Goal: Task Accomplishment & Management: Use online tool/utility

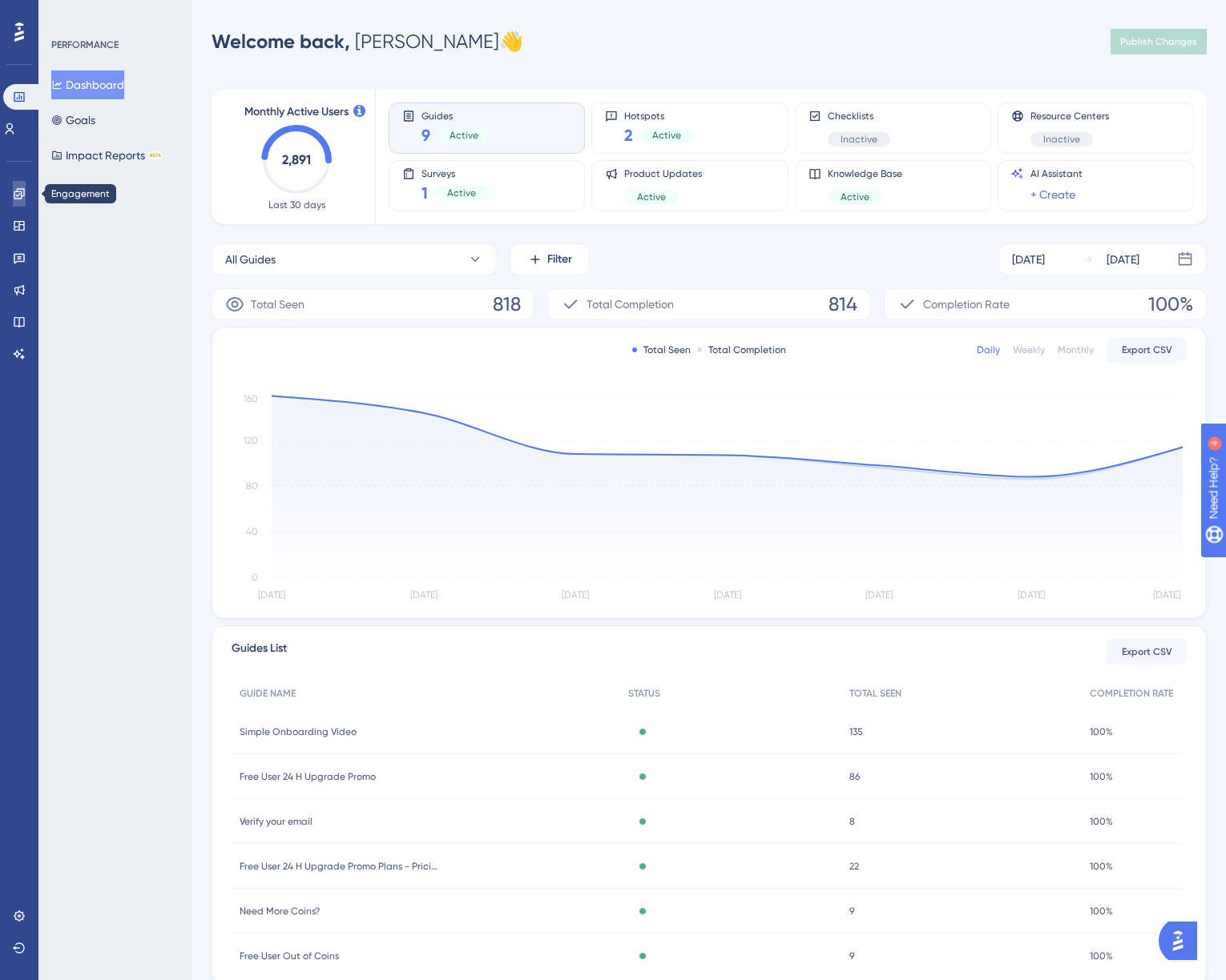
click at [13, 185] on link at bounding box center [19, 194] width 13 height 26
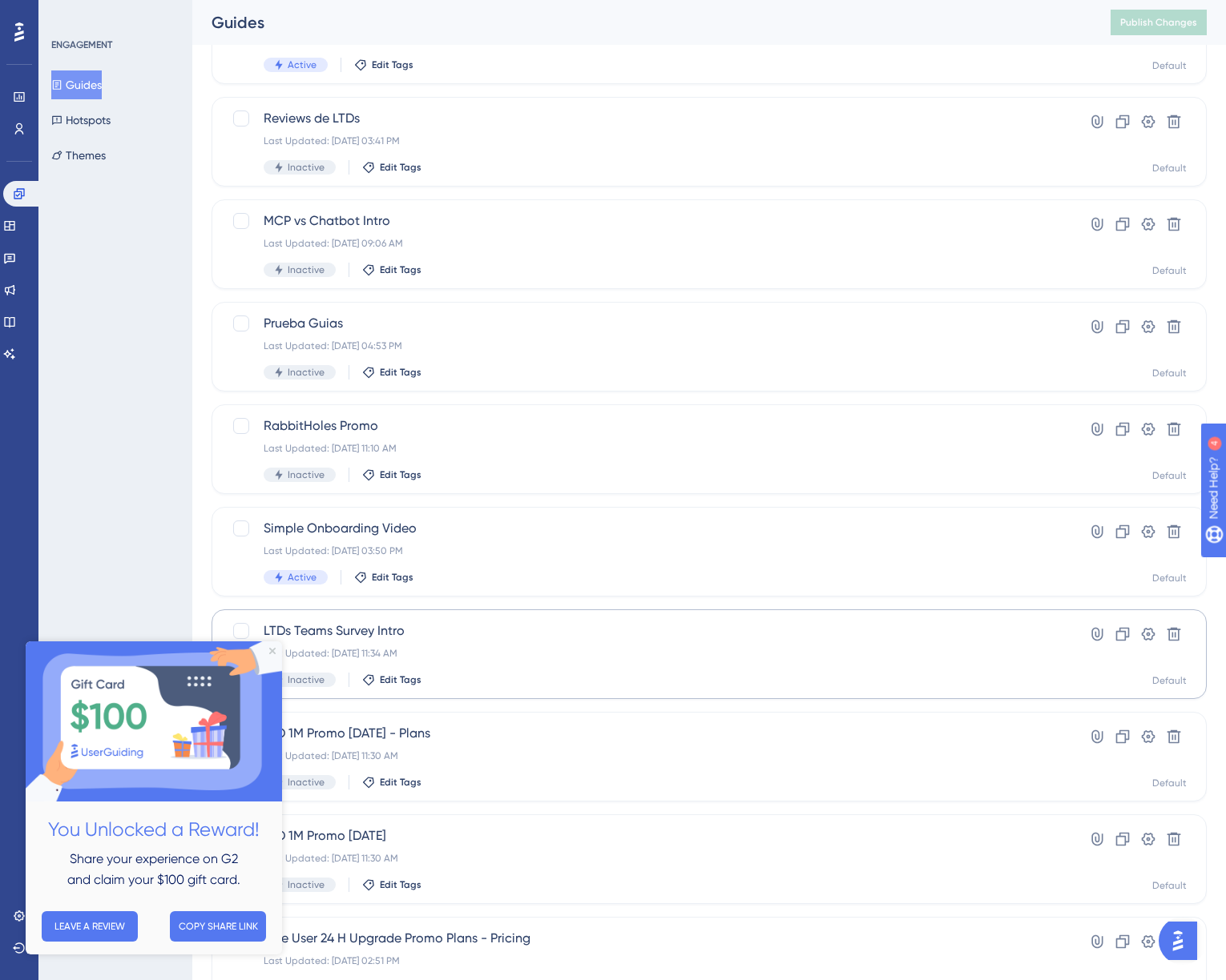
scroll to position [160, 0]
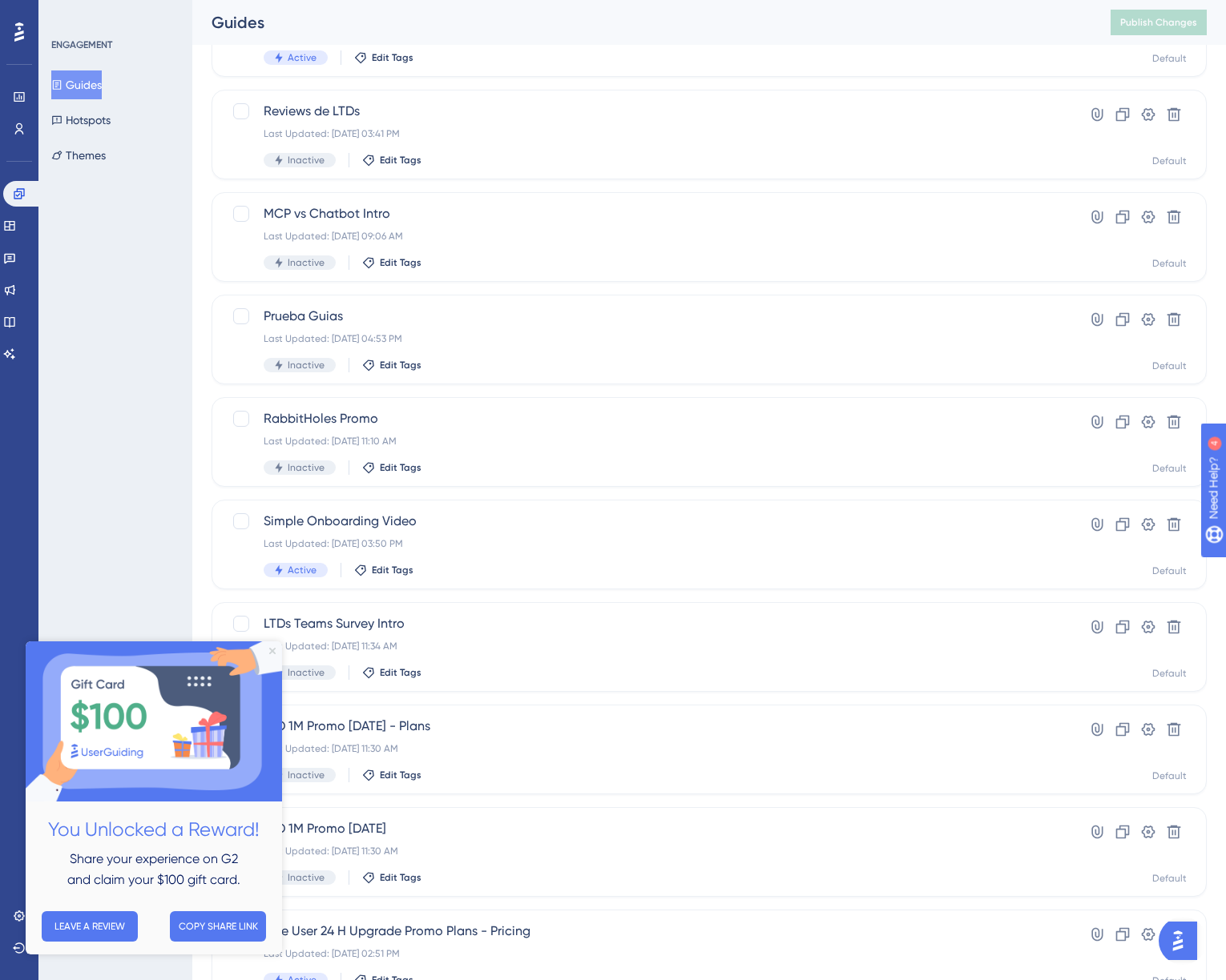
click at [270, 647] on icon "Close Preview" at bounding box center [272, 650] width 6 height 6
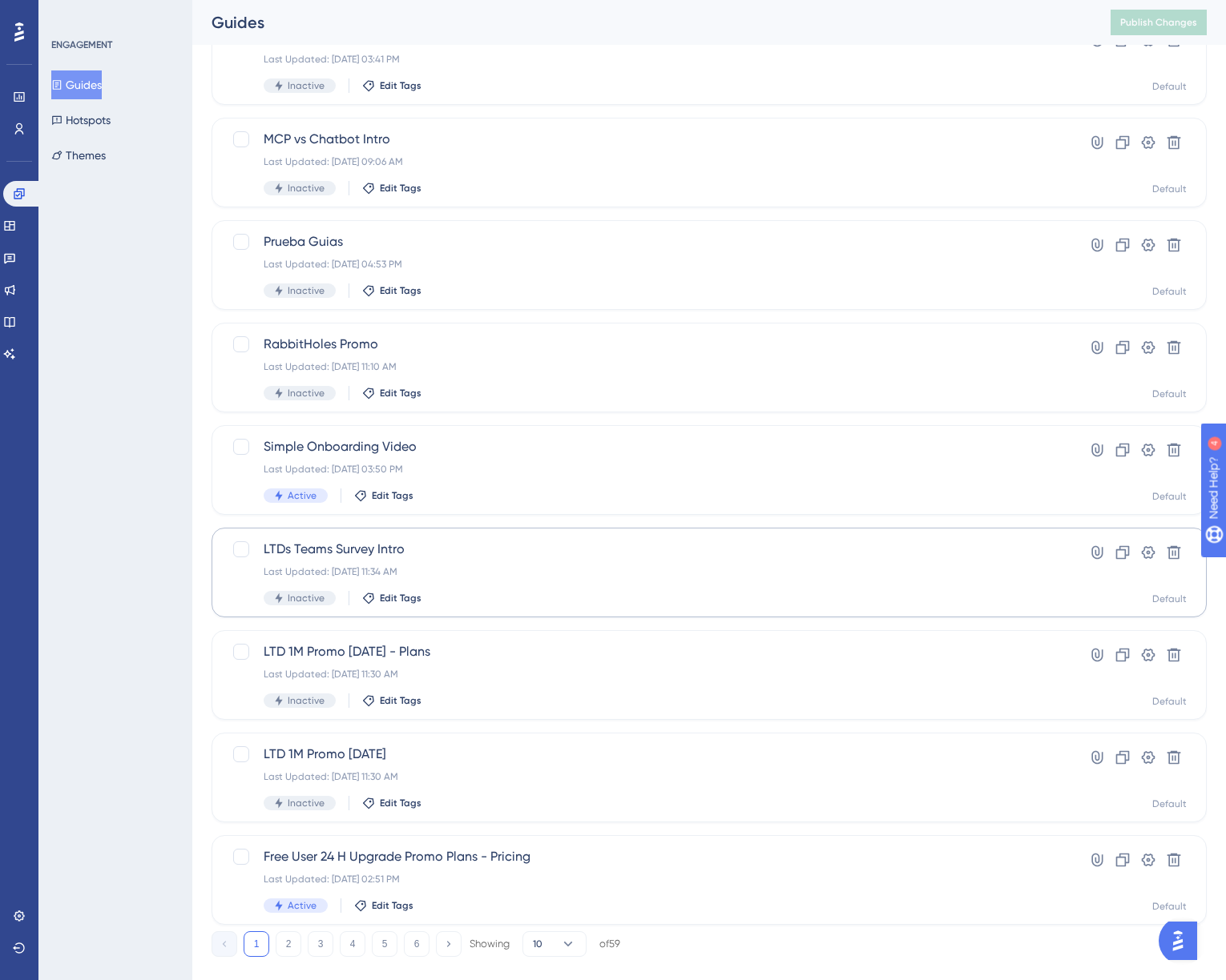
scroll to position [240, 0]
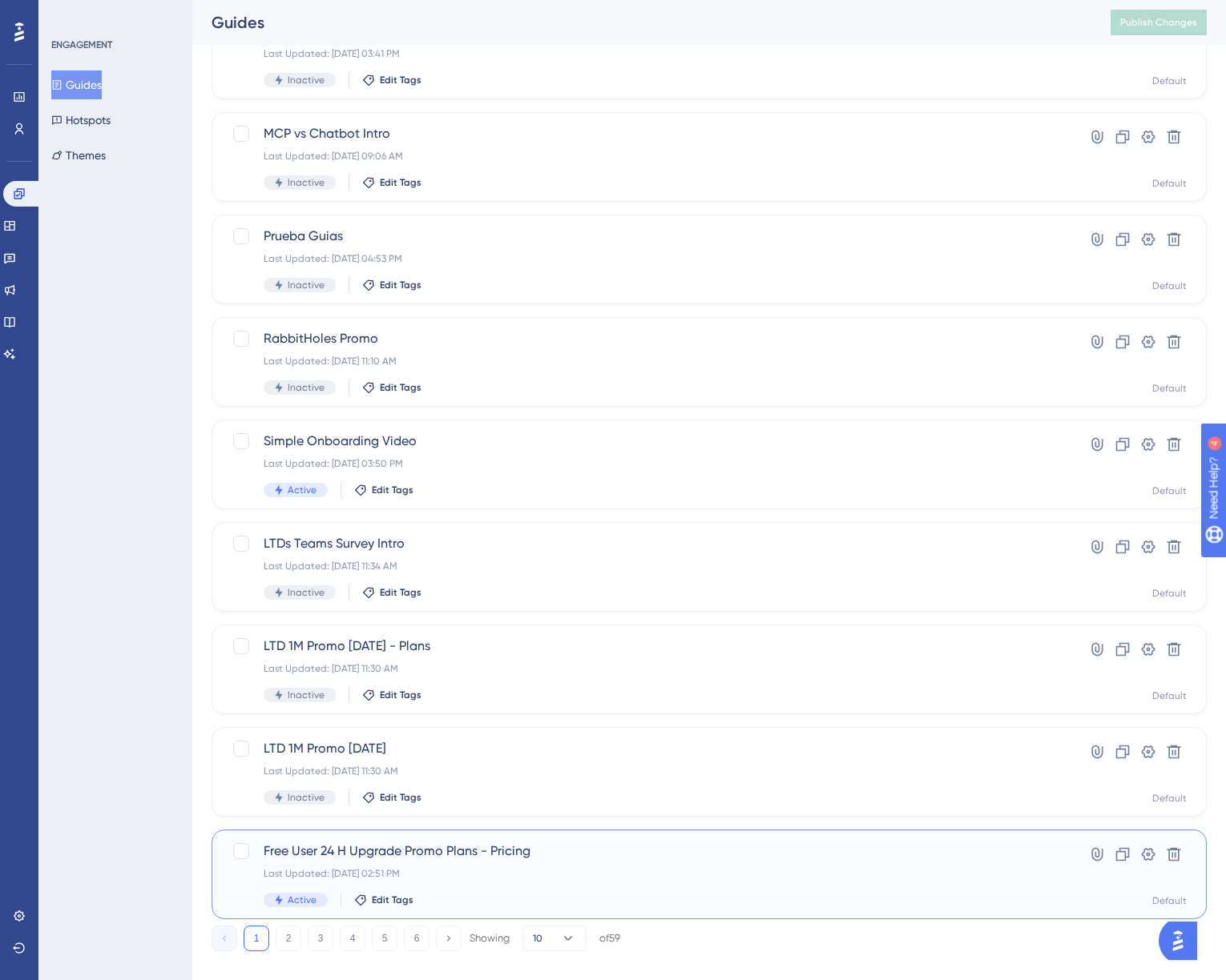
click at [461, 850] on span "Free User 24 H Upgrade Promo Plans - Pricing" at bounding box center [644, 851] width 763 height 19
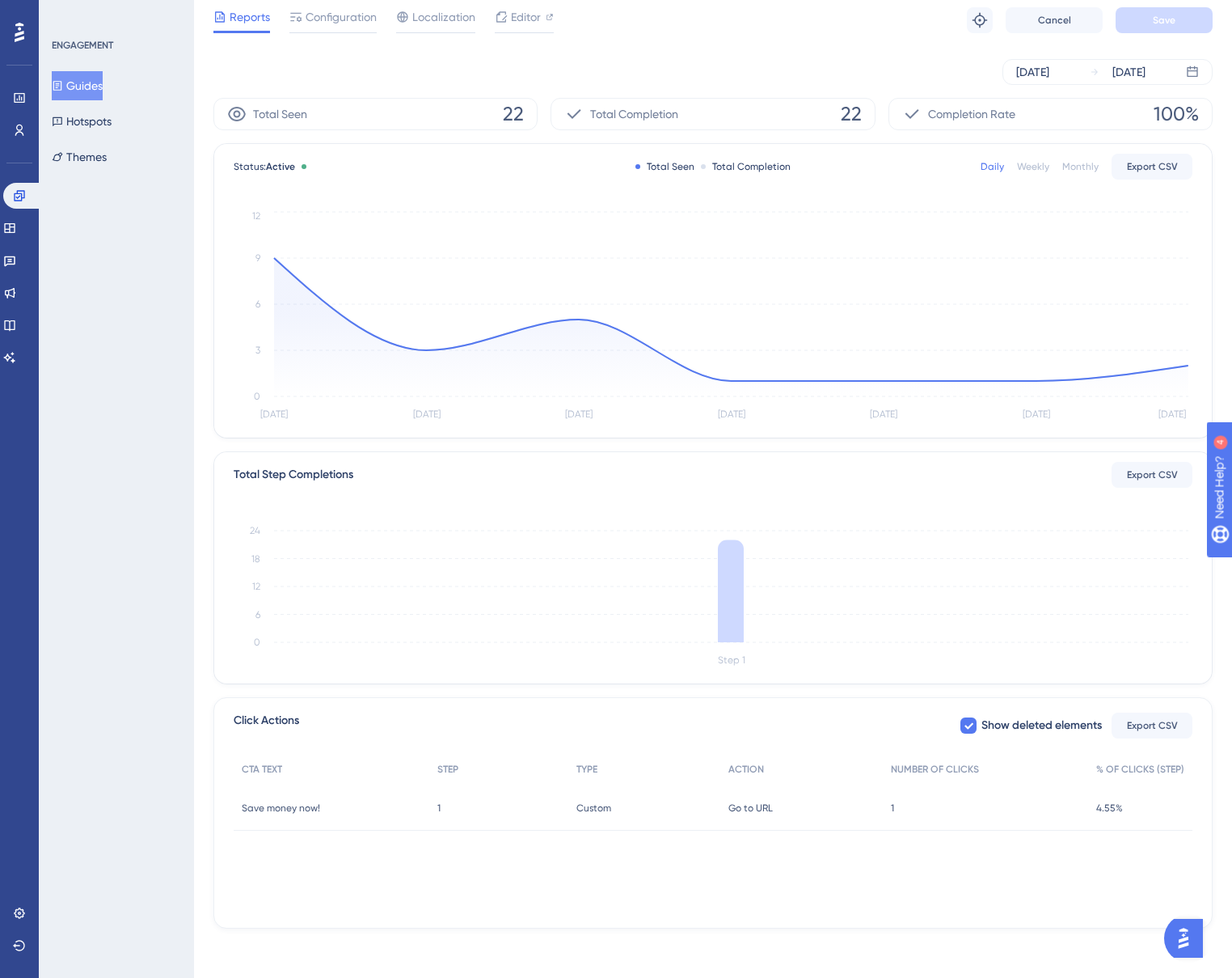
scroll to position [53, 0]
click at [80, 101] on div "Guides Hotspots Themes" at bounding box center [117, 121] width 131 height 100
click at [76, 83] on button "Guides" at bounding box center [77, 85] width 51 height 29
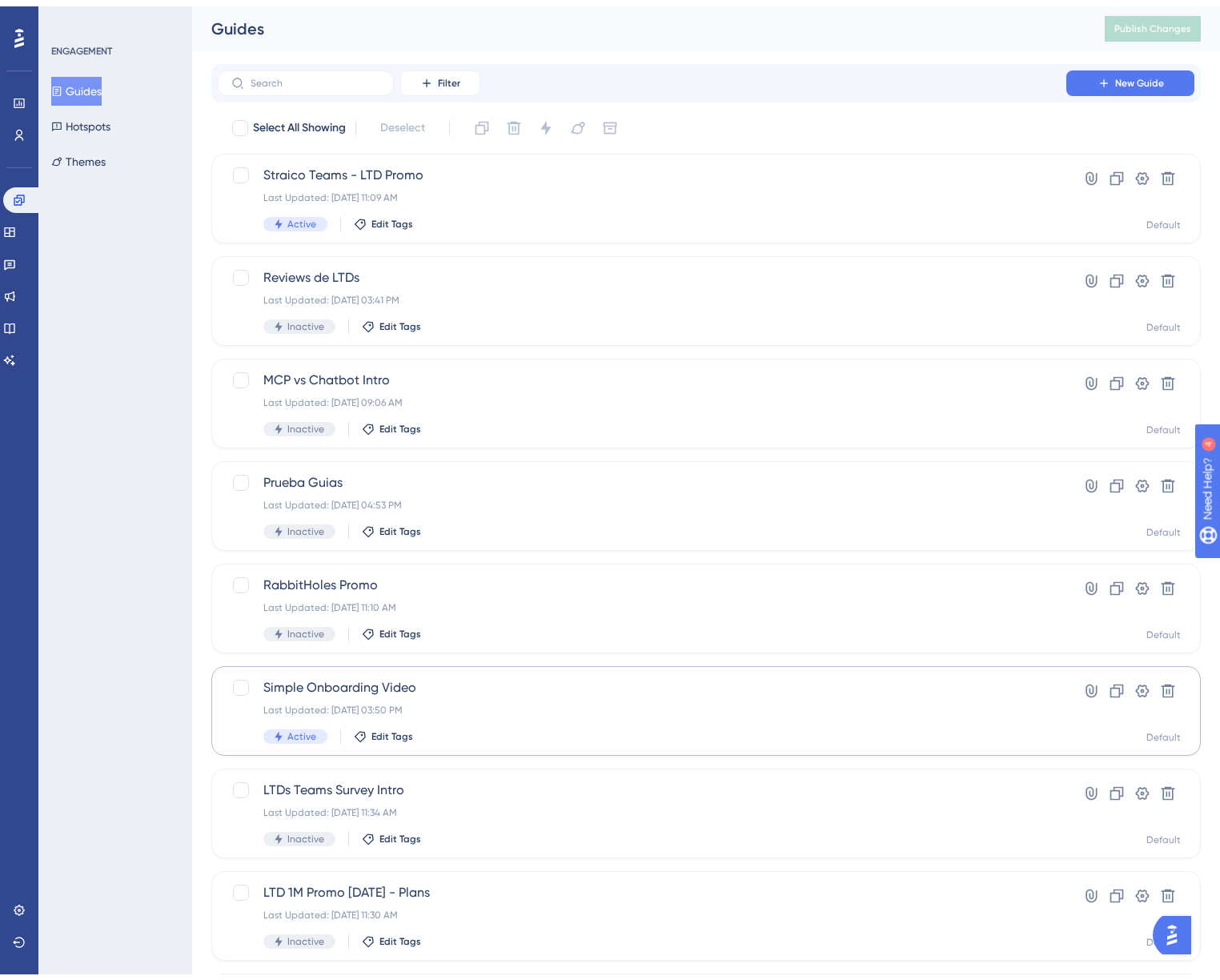
scroll to position [263, 0]
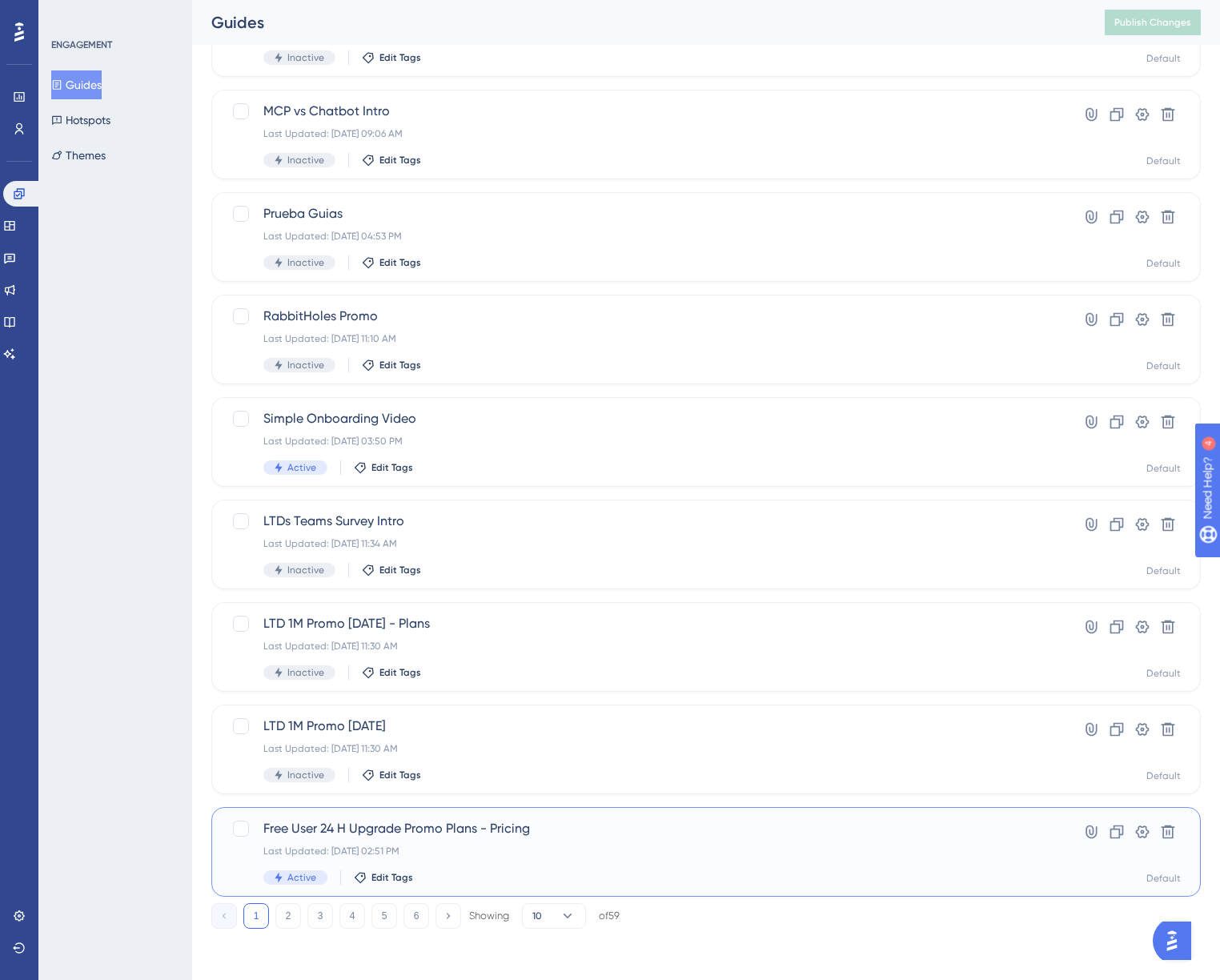
click at [415, 829] on span "Free User 24 H Upgrade Promo Plans - Pricing" at bounding box center [642, 828] width 758 height 19
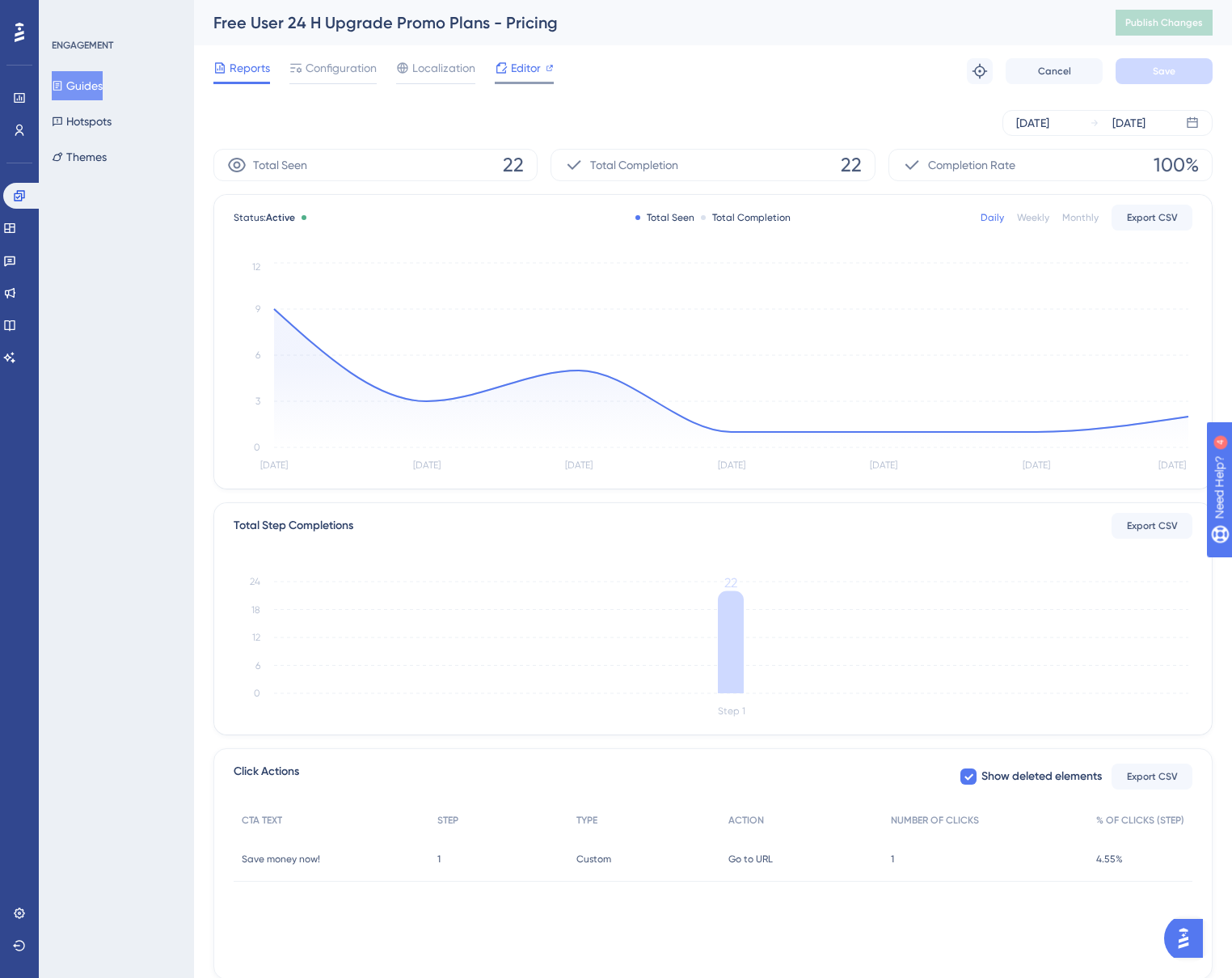
click at [517, 78] on div "Editor" at bounding box center [524, 71] width 59 height 26
click at [546, 69] on icon at bounding box center [549, 67] width 7 height 7
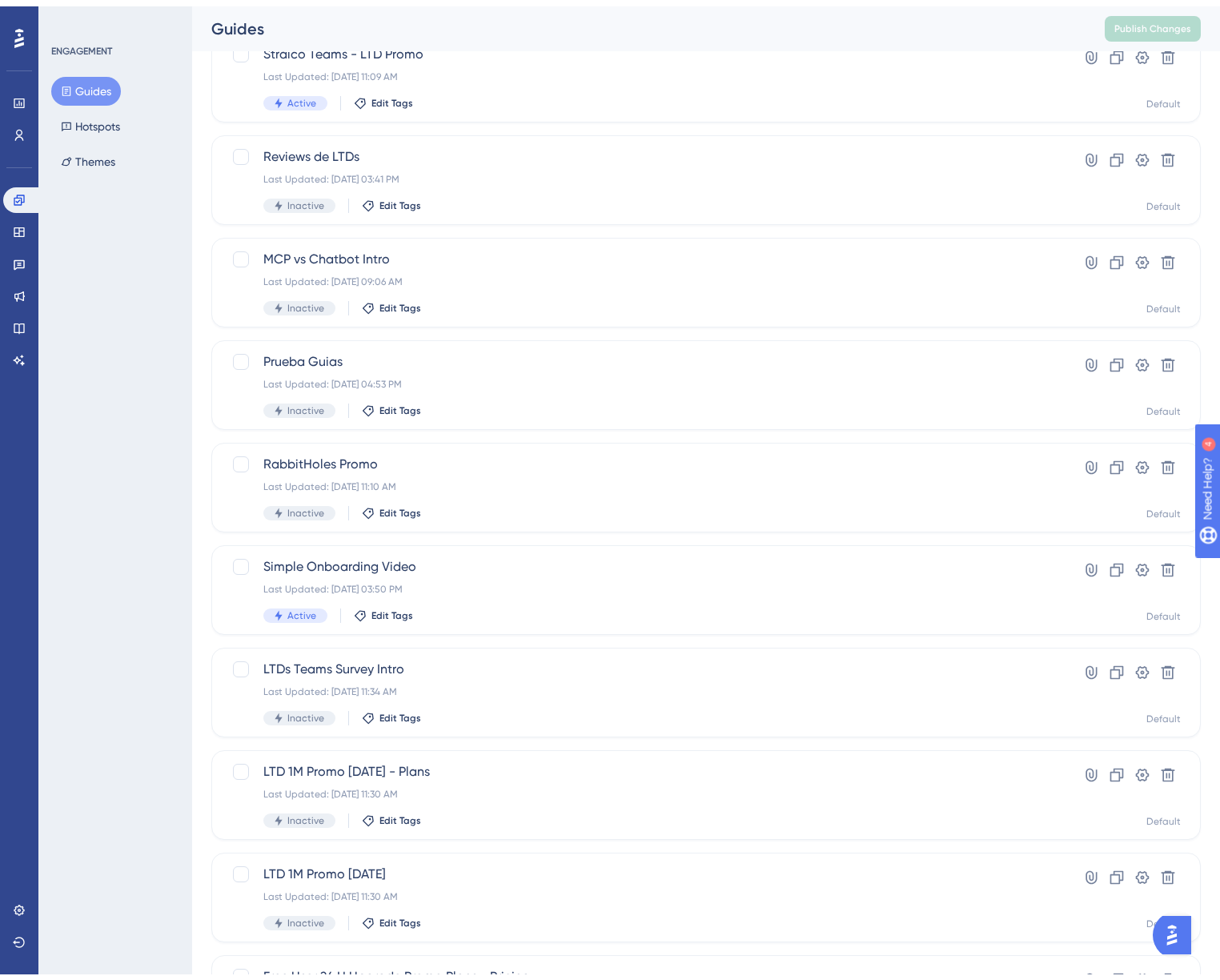
scroll to position [263, 0]
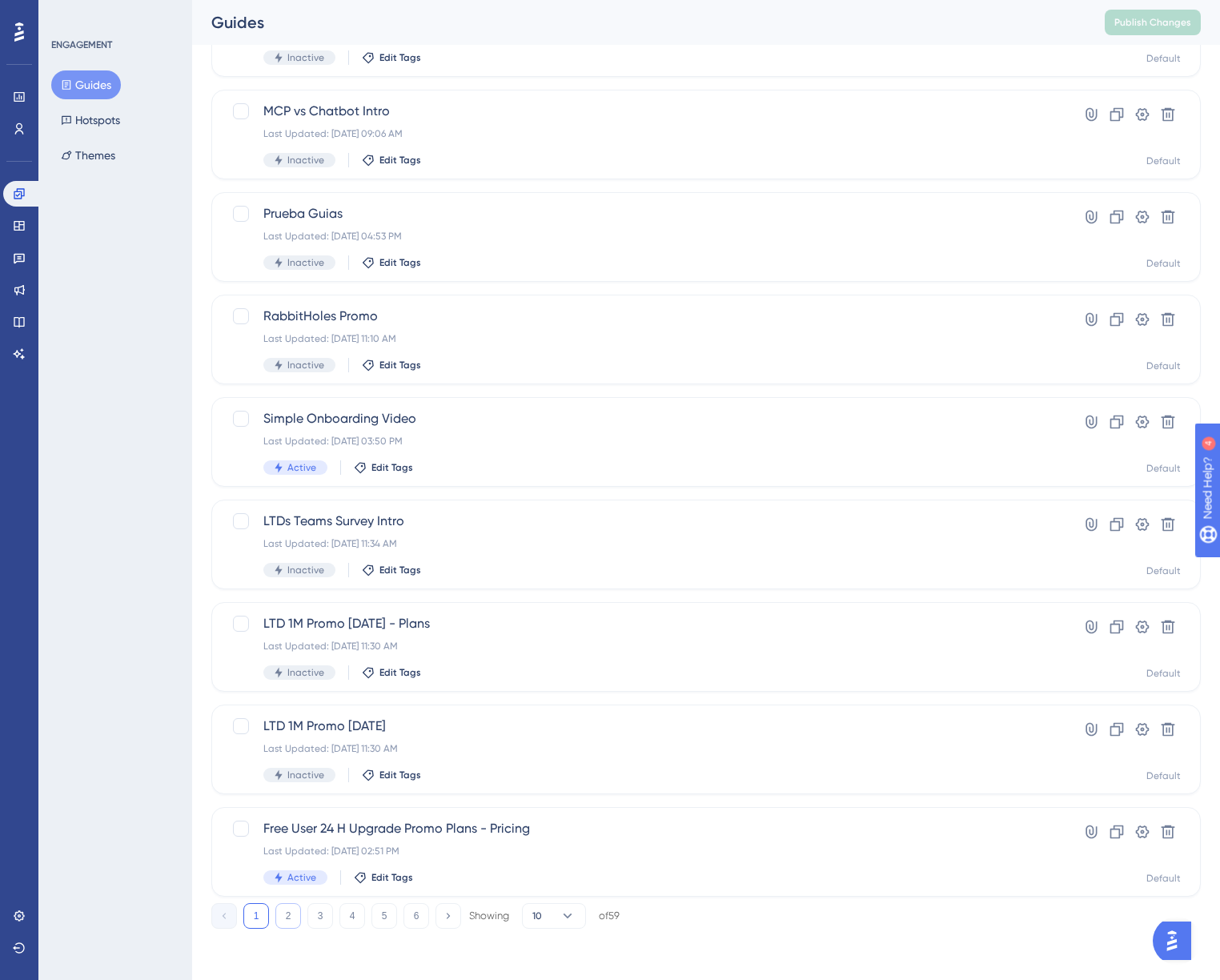
click at [284, 914] on button "2" at bounding box center [288, 916] width 26 height 26
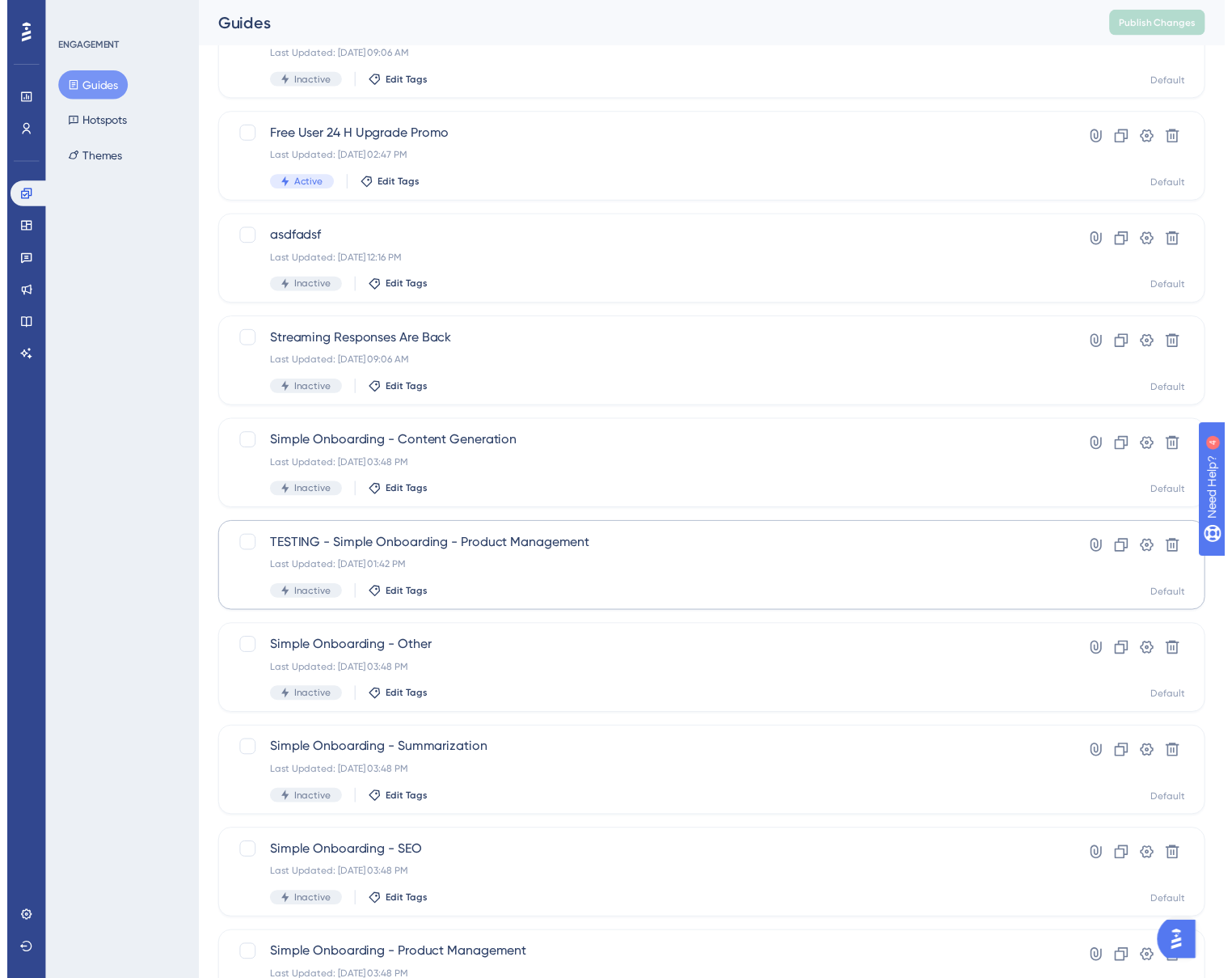
scroll to position [0, 0]
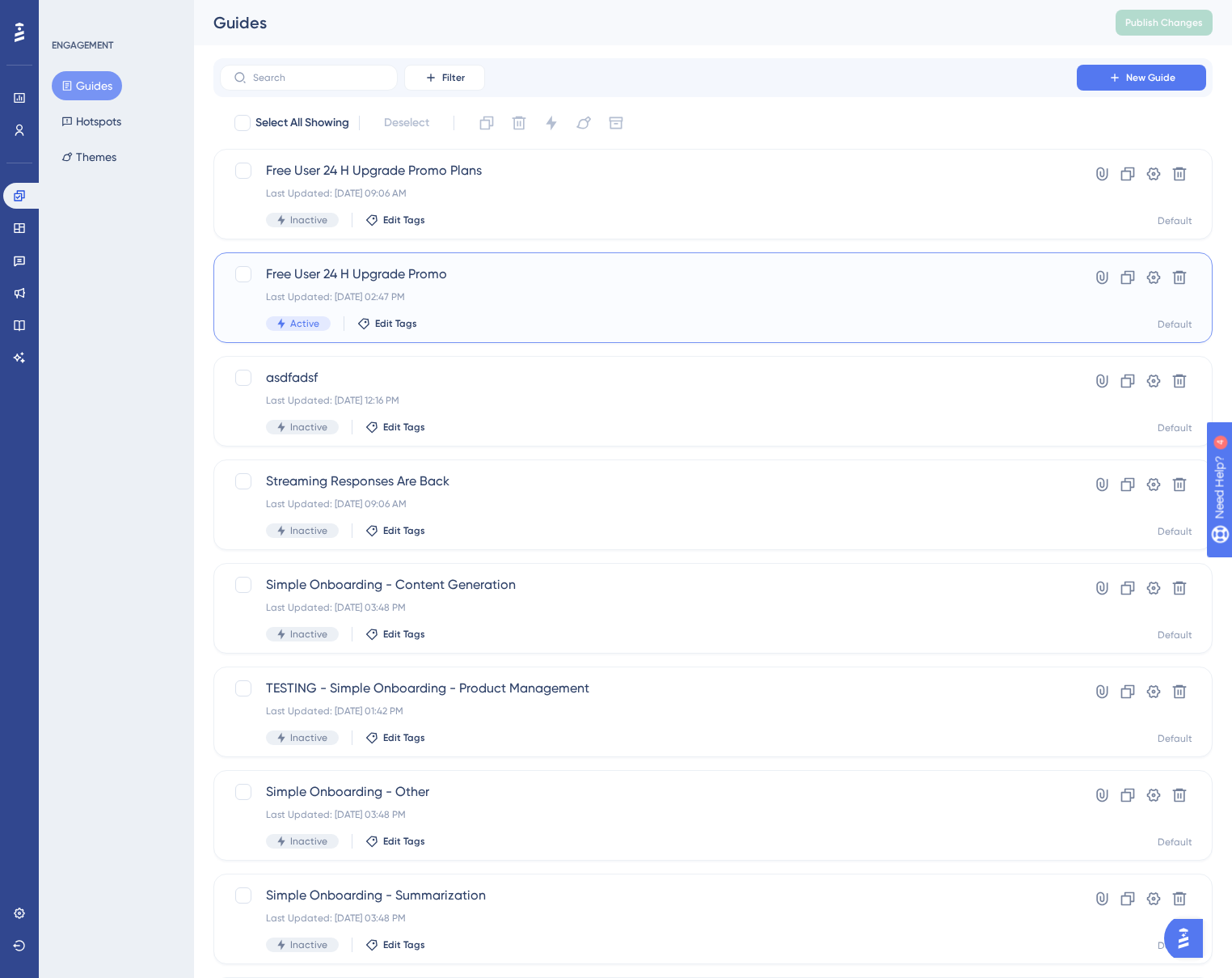
click at [565, 308] on div "Free User 24 H Upgrade Promo Last Updated: May 02 2025, 02:47 PM Active Edit Ta…" at bounding box center [648, 298] width 765 height 66
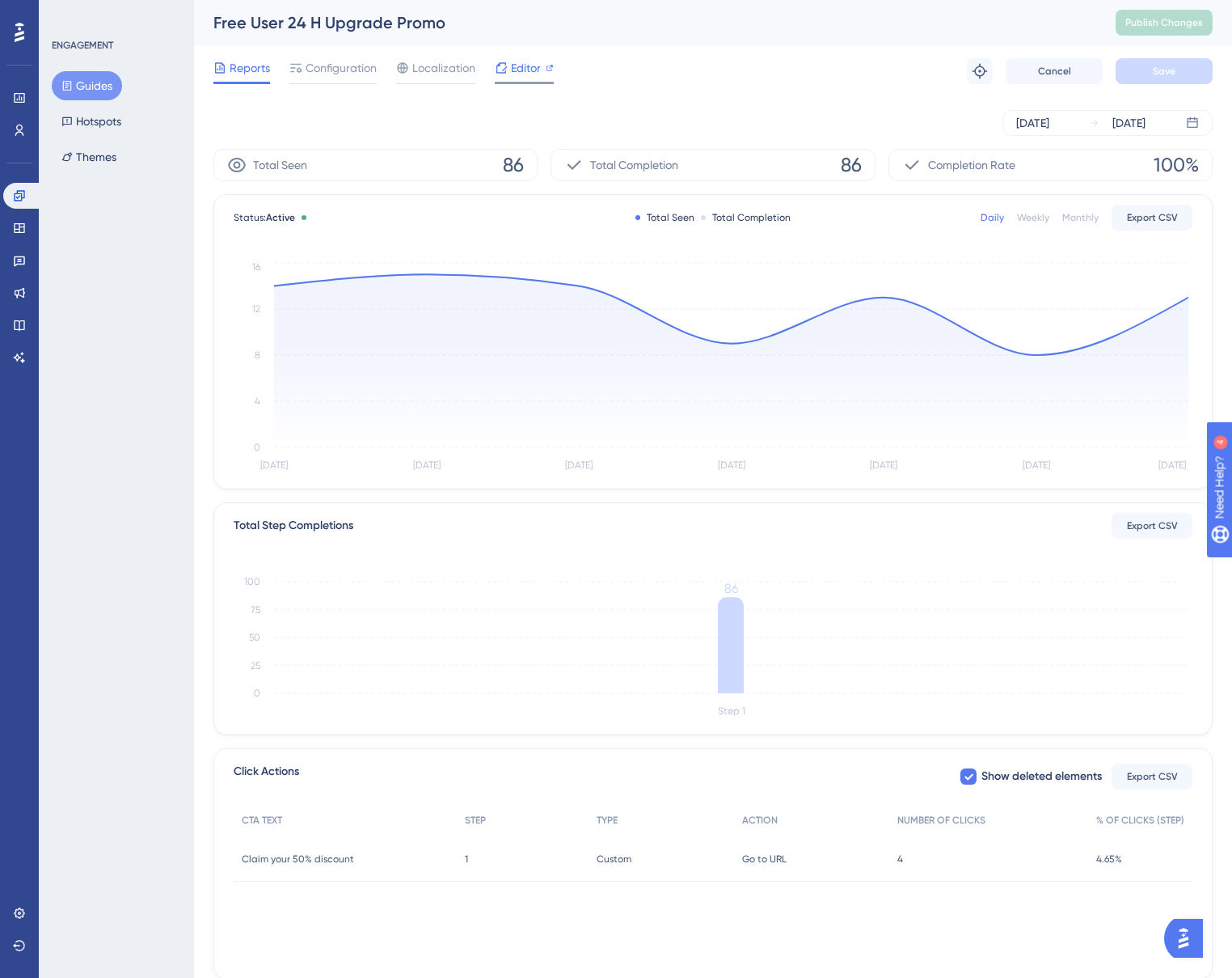
click at [516, 69] on span "Editor" at bounding box center [526, 67] width 30 height 20
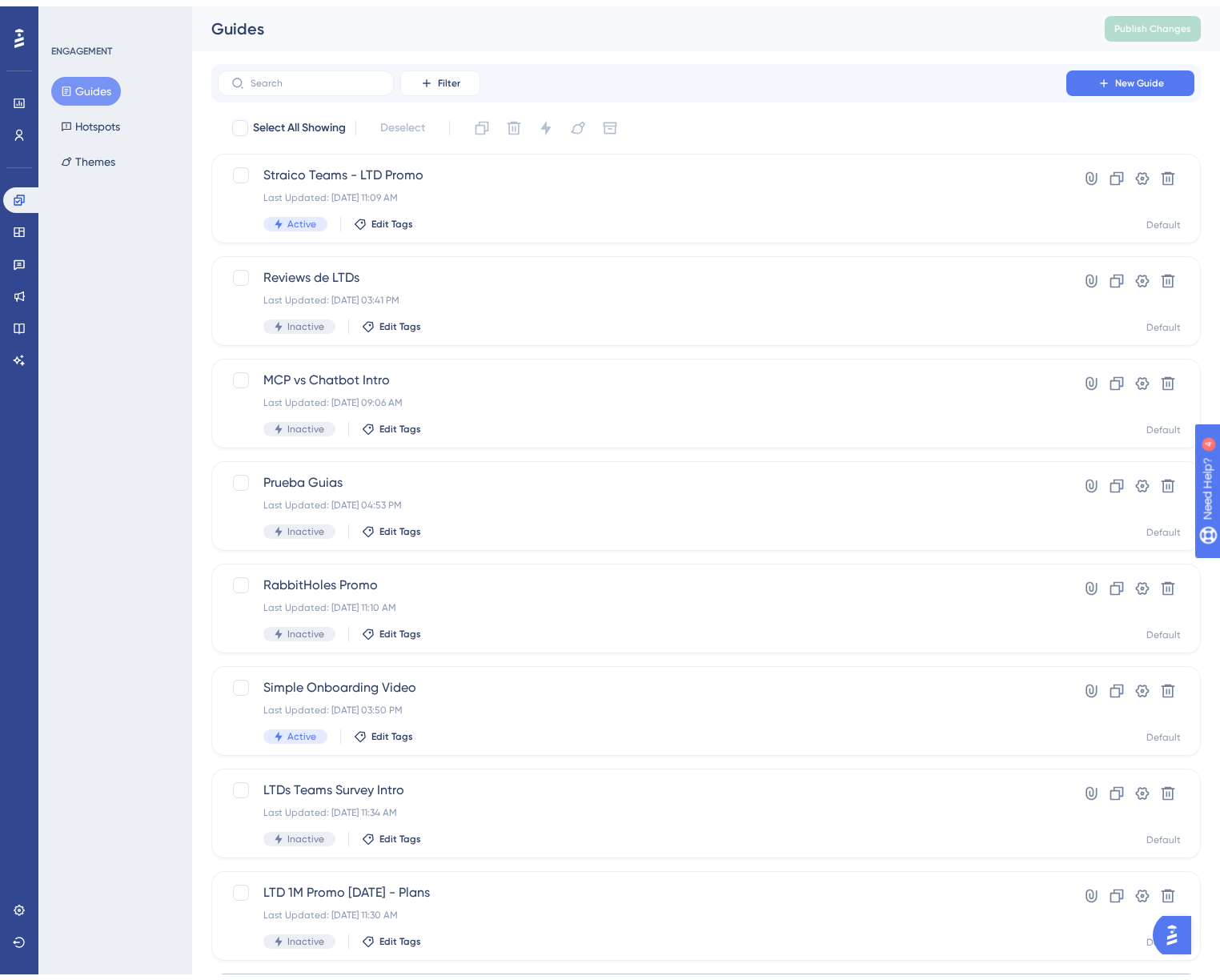
scroll to position [263, 0]
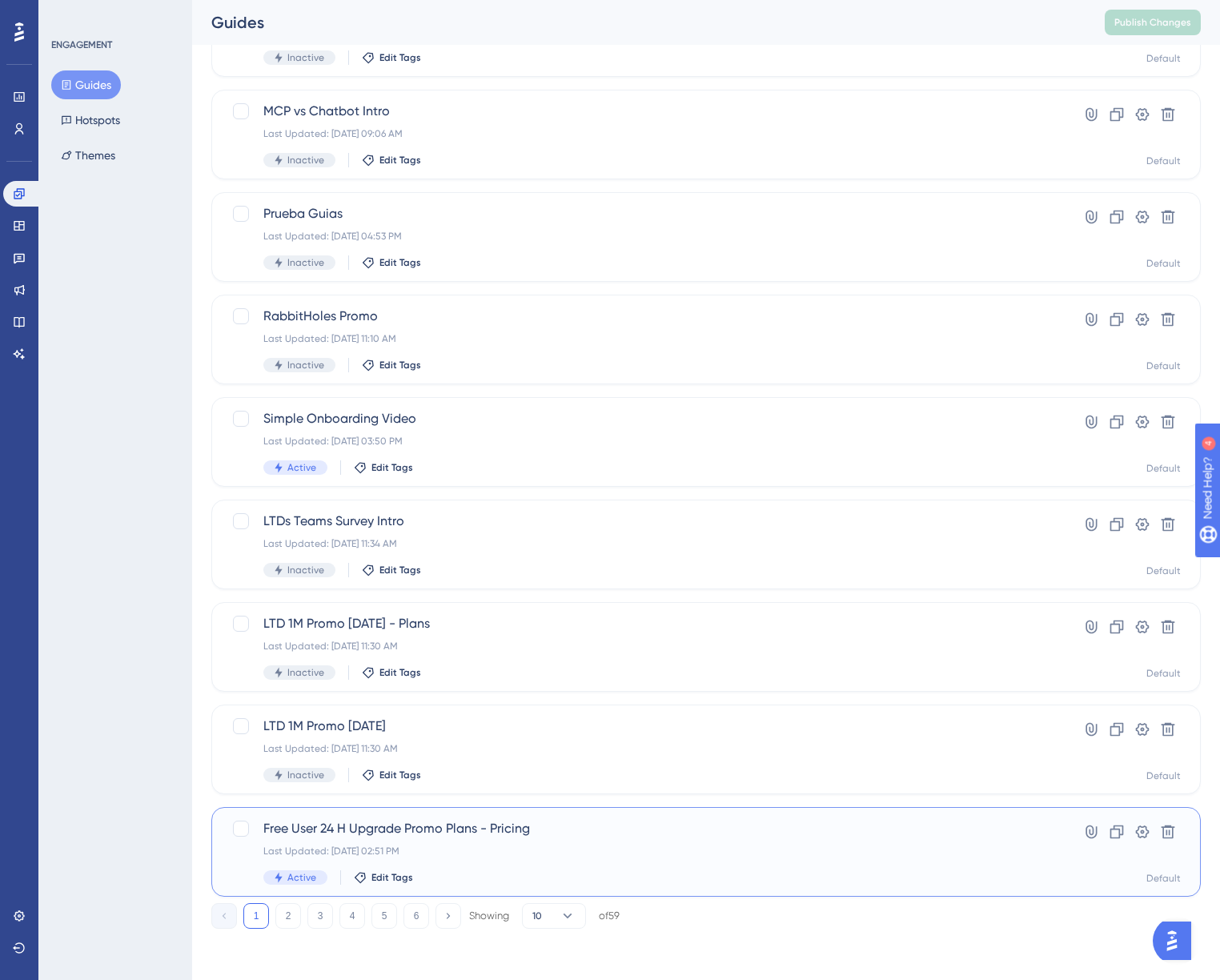
click at [441, 843] on div "Free User 24 H Upgrade Promo Plans - Pricing Last Updated: May 02 2025, 02:51 P…" at bounding box center [642, 851] width 758 height 66
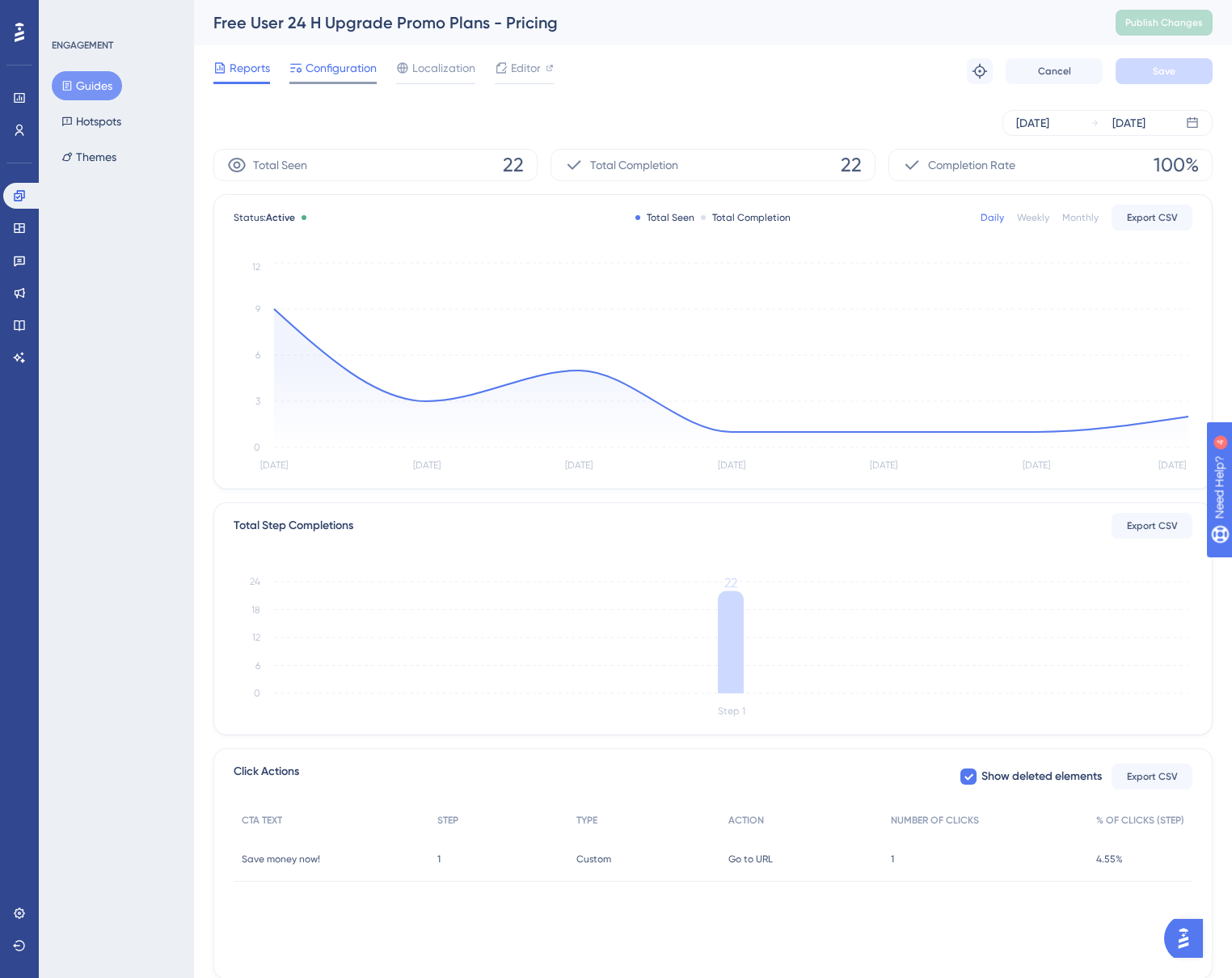
click at [321, 67] on span "Configuration" at bounding box center [341, 67] width 71 height 20
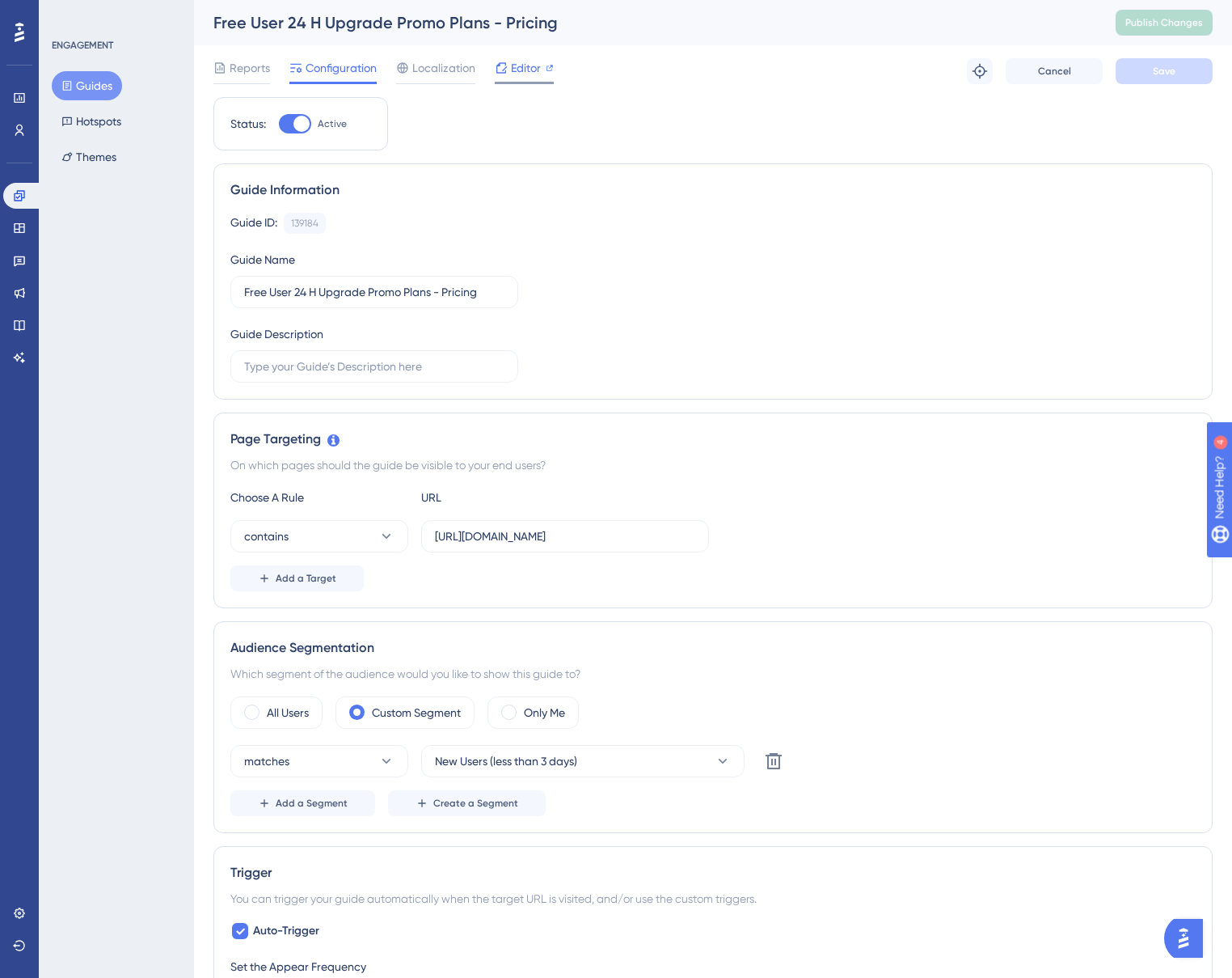
click at [512, 64] on span "Editor" at bounding box center [526, 67] width 30 height 20
click at [83, 78] on button "Guides" at bounding box center [86, 85] width 70 height 29
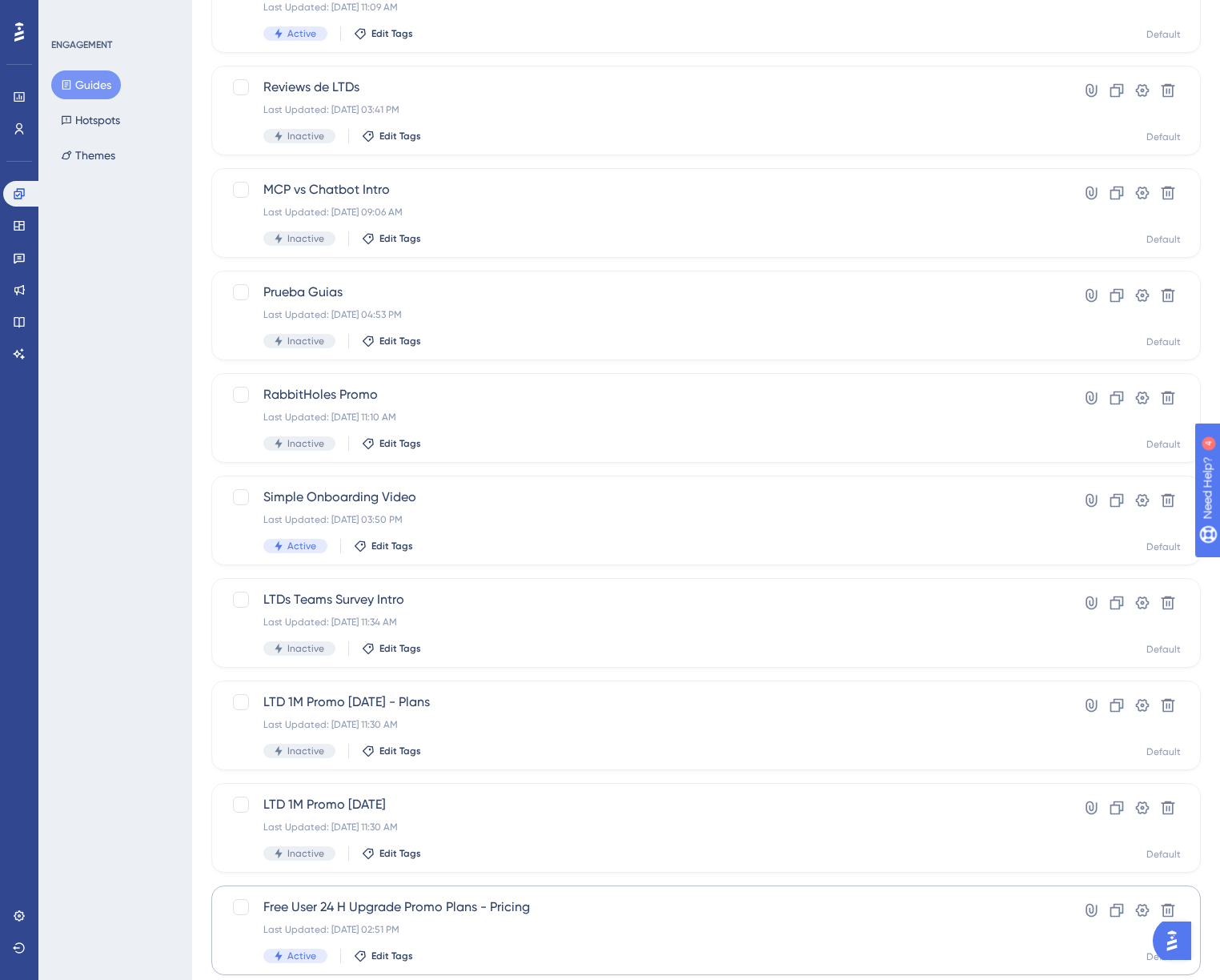
scroll to position [263, 0]
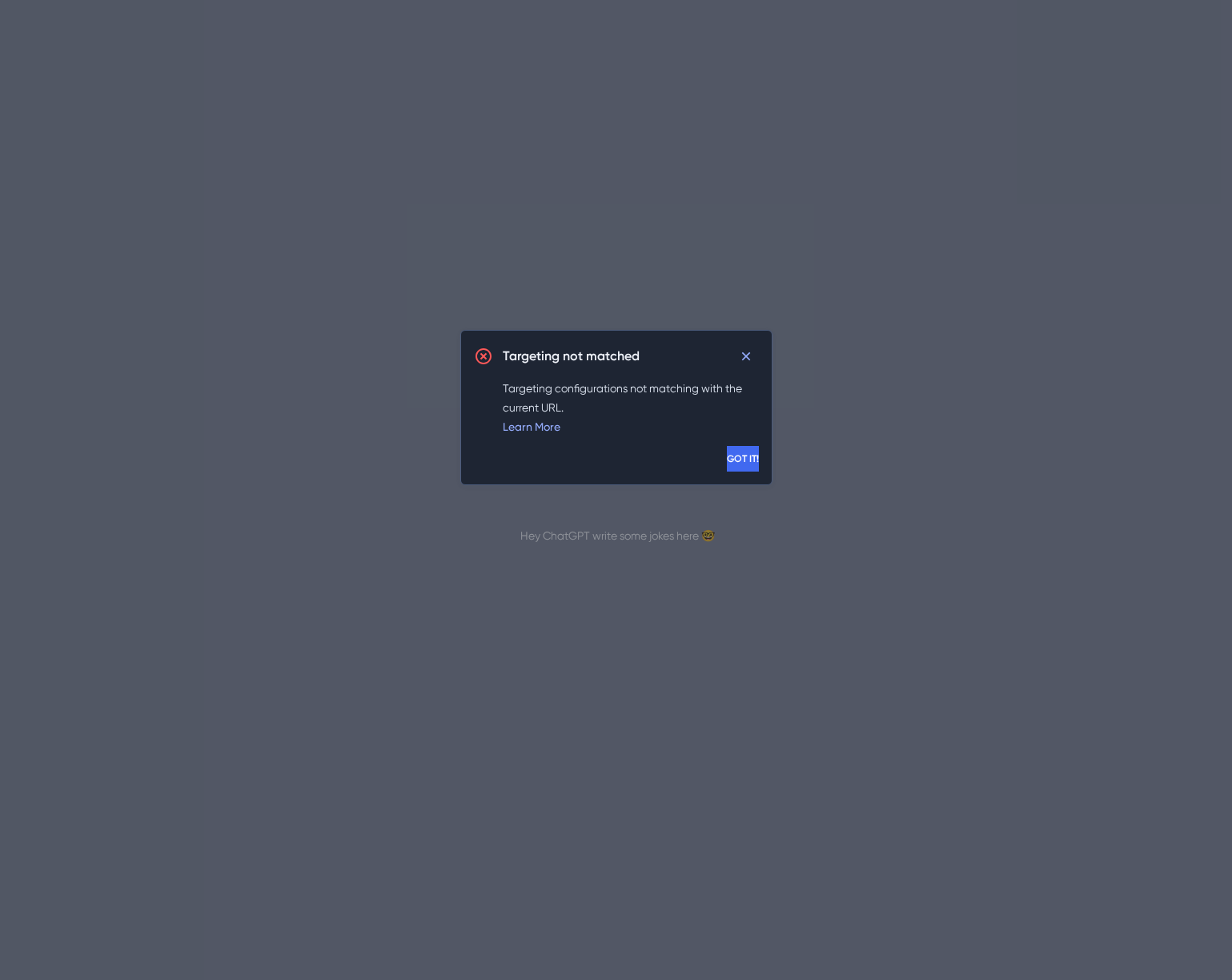
click at [756, 370] on div "Targeting not matched Targeting configurations not matching with the current UR…" at bounding box center [616, 408] width 312 height 156
click at [748, 363] on icon at bounding box center [746, 356] width 16 height 16
